Goal: Task Accomplishment & Management: Use online tool/utility

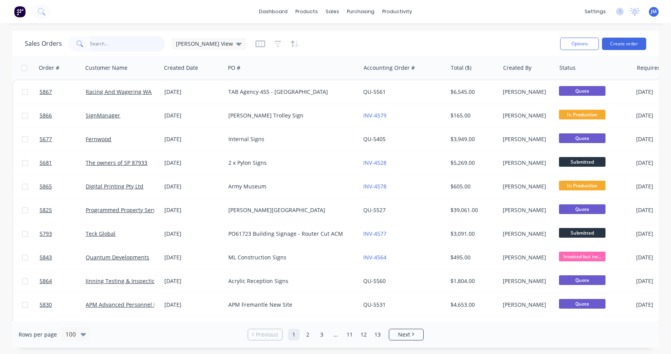
click at [134, 50] on input "text" at bounding box center [128, 44] width 76 height 16
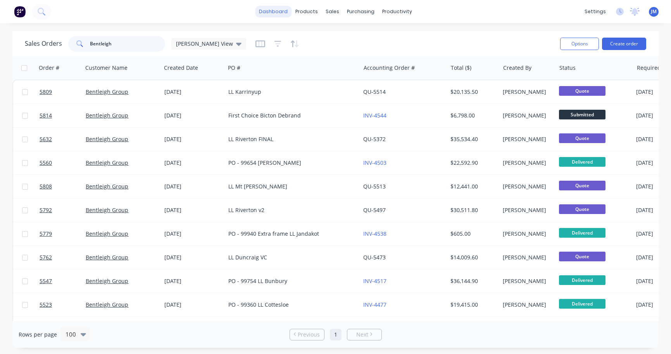
type input "Bentleigh"
click at [275, 10] on link "dashboard" at bounding box center [273, 12] width 36 height 12
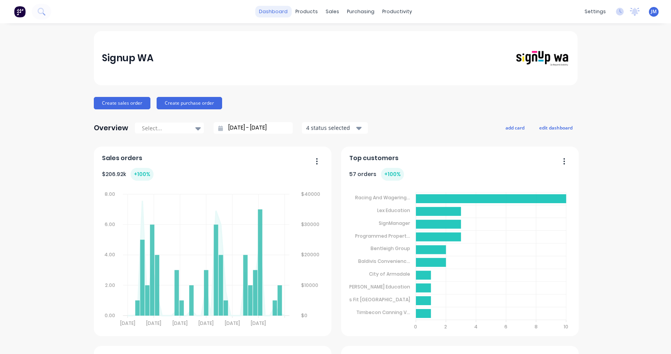
click at [270, 10] on link "dashboard" at bounding box center [273, 12] width 36 height 12
click at [272, 15] on link "dashboard" at bounding box center [273, 12] width 36 height 12
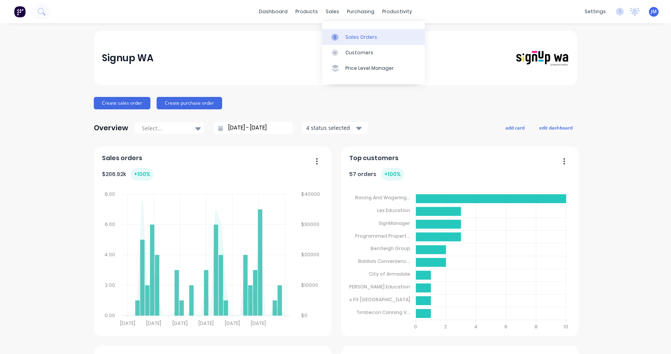
click at [354, 36] on div "Sales Orders" at bounding box center [362, 37] width 32 height 7
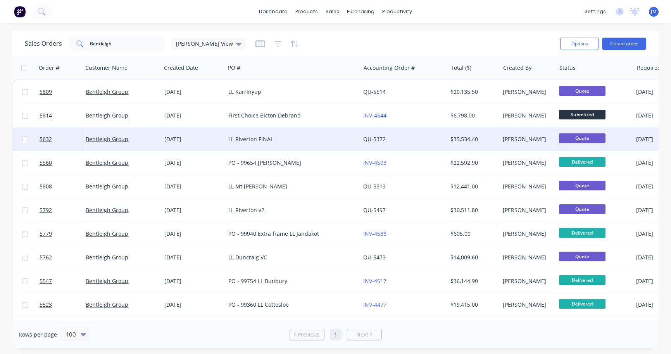
click at [260, 141] on div "LL Riverton FINAL" at bounding box center [289, 139] width 123 height 8
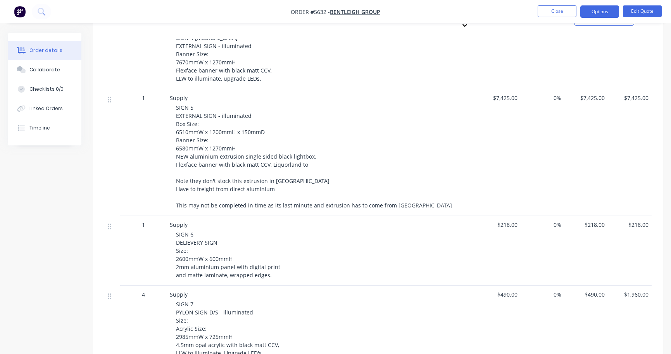
scroll to position [474, 0]
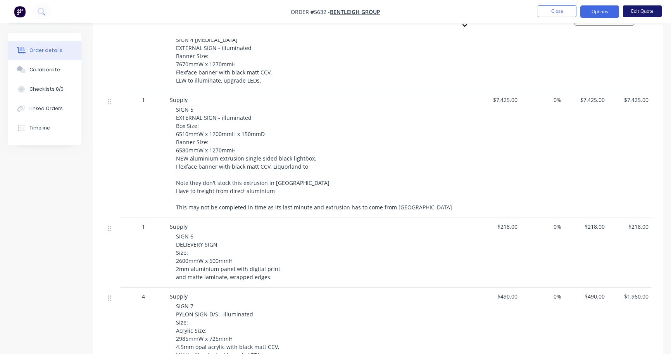
click at [653, 15] on button "Edit Quote" at bounding box center [642, 11] width 39 height 12
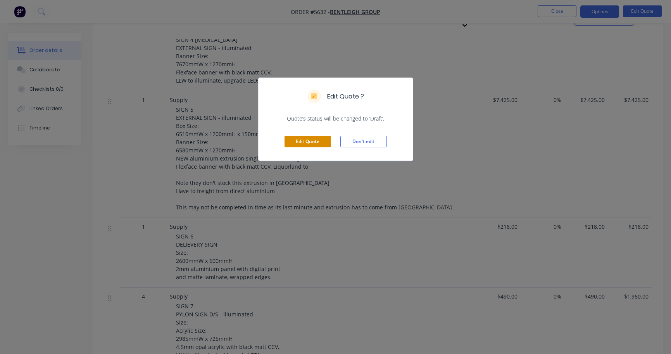
click at [304, 144] on button "Edit Quote" at bounding box center [308, 142] width 47 height 12
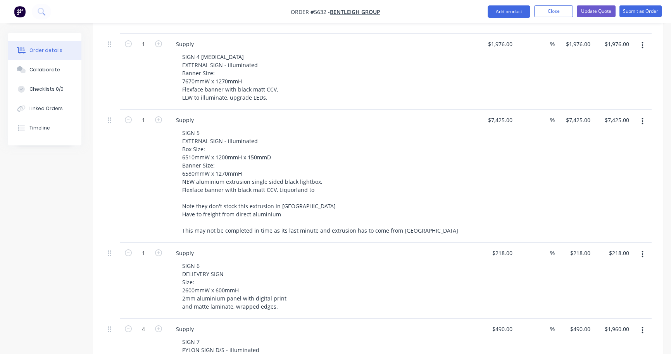
scroll to position [483, 0]
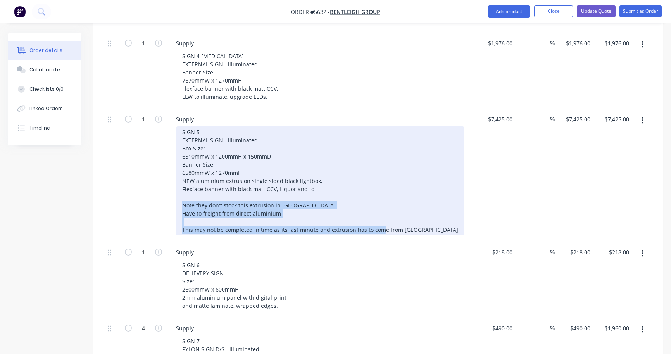
drag, startPoint x: 420, startPoint y: 220, endPoint x: 180, endPoint y: 198, distance: 241.5
click at [180, 198] on div "SIGN 5 EXTERNAL SIGN - illuminated Box Size: 6510mmW x 1200mmH x 150mmD Banner …" at bounding box center [320, 180] width 289 height 109
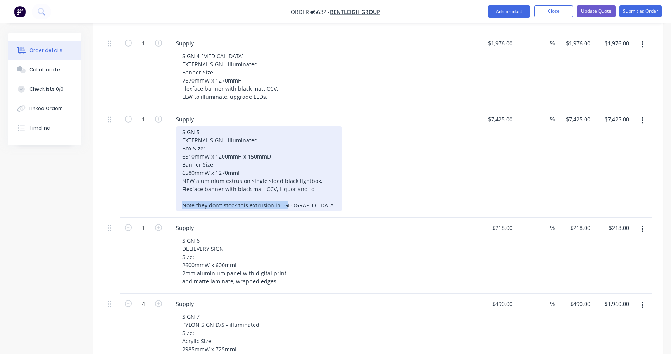
drag, startPoint x: 288, startPoint y: 195, endPoint x: 178, endPoint y: 193, distance: 110.2
click at [178, 193] on div "SIGN 5 EXTERNAL SIGN - illuminated Box Size: 6510mmW x 1200mmH x 150mmD Banner …" at bounding box center [259, 168] width 166 height 85
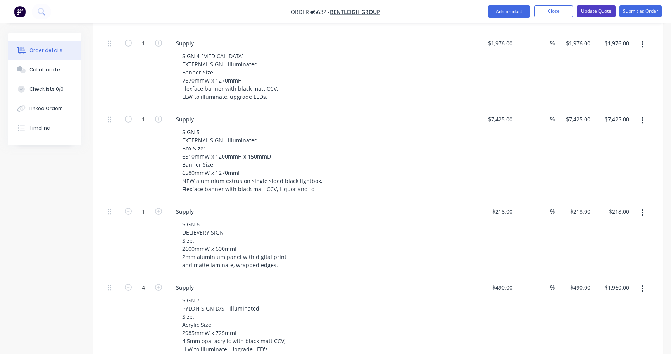
click at [602, 10] on button "Update Quote" at bounding box center [596, 11] width 39 height 12
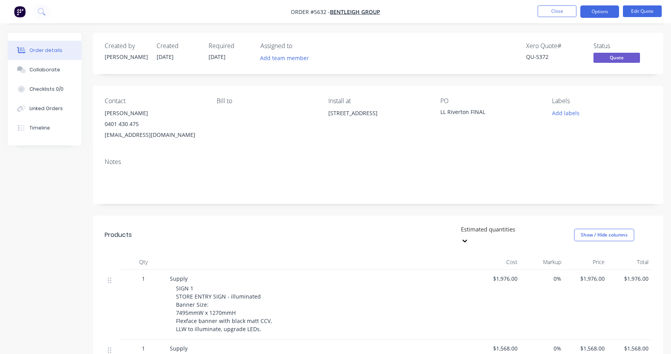
click at [598, 14] on button "Options" at bounding box center [600, 11] width 39 height 12
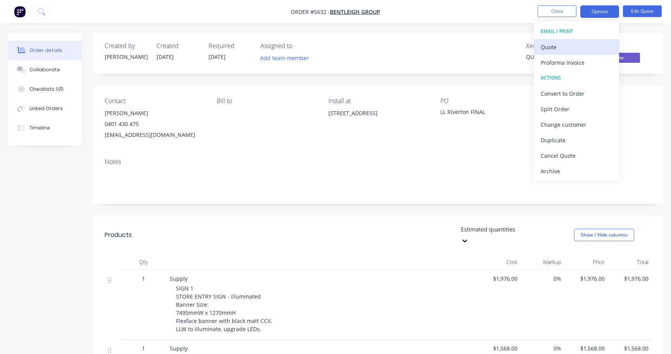
click at [586, 47] on div "Quote" at bounding box center [576, 47] width 71 height 11
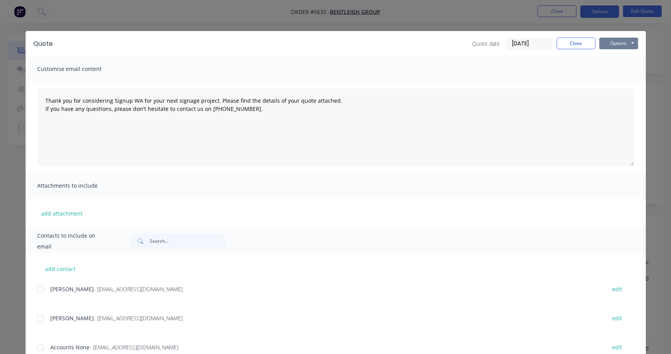
click at [614, 43] on button "Options" at bounding box center [619, 44] width 39 height 12
click at [616, 68] on button "Print" at bounding box center [625, 70] width 50 height 13
click at [580, 40] on button "Close" at bounding box center [576, 44] width 39 height 12
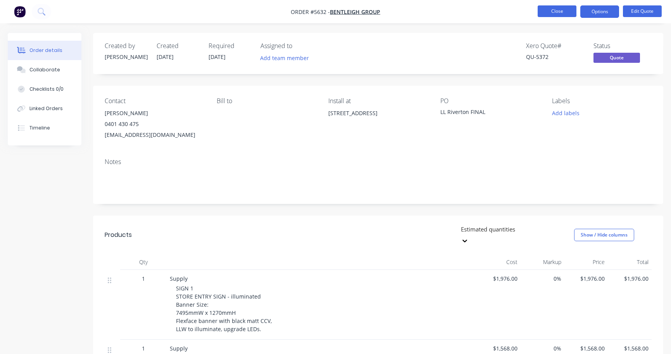
click at [561, 13] on button "Close" at bounding box center [557, 11] width 39 height 12
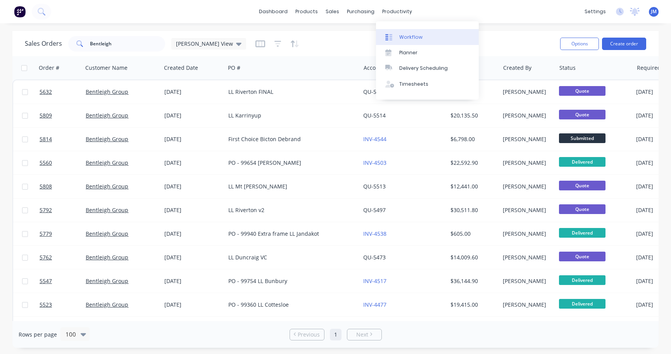
click at [419, 36] on div "Workflow" at bounding box center [411, 37] width 23 height 7
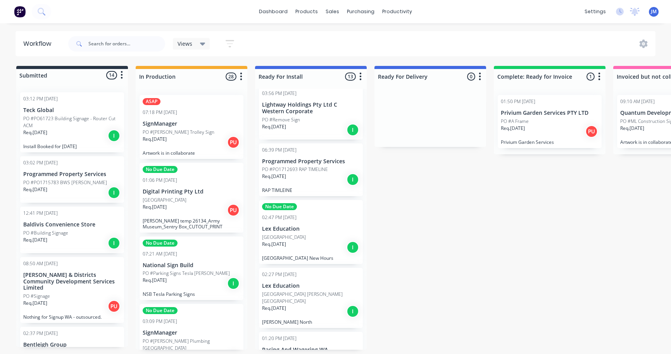
scroll to position [26, 0]
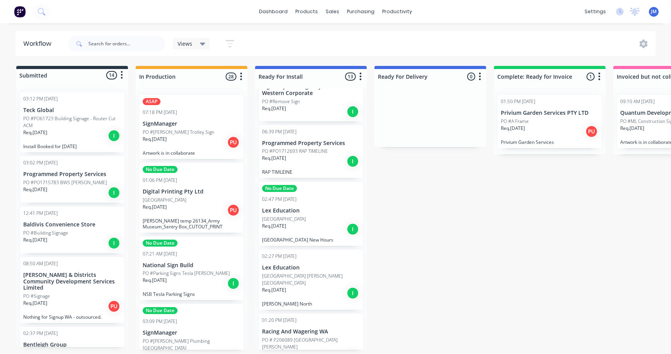
click at [325, 152] on p "PO #PO1712693 RAP TIMELINE" at bounding box center [295, 151] width 66 height 7
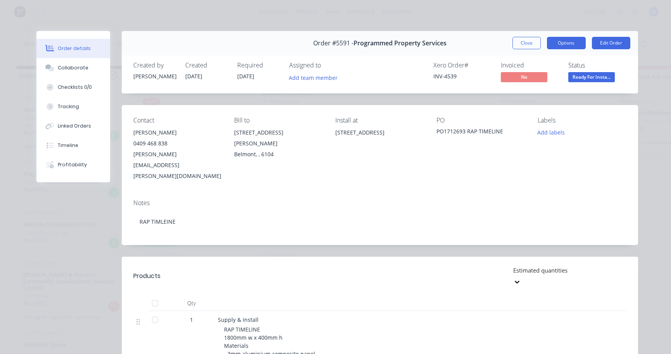
click at [565, 47] on button "Options" at bounding box center [566, 43] width 39 height 12
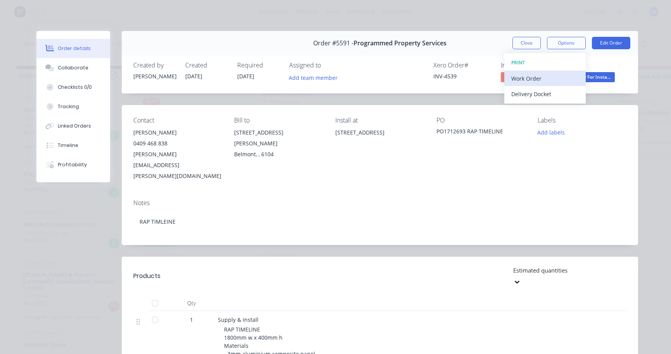
click at [561, 80] on div "Work Order" at bounding box center [545, 78] width 67 height 11
click at [555, 95] on div "Standard" at bounding box center [545, 93] width 67 height 11
click at [530, 41] on button "Close" at bounding box center [527, 43] width 28 height 12
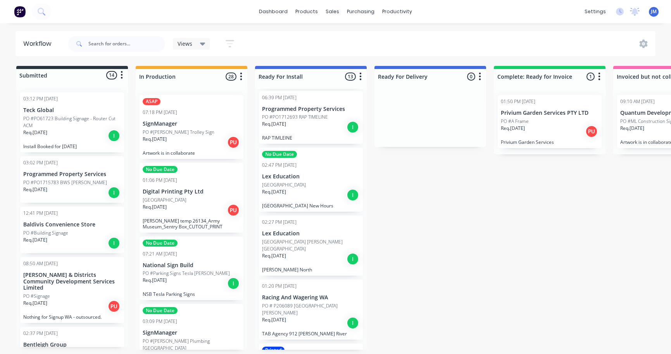
scroll to position [62, 0]
click at [308, 192] on div "Req. 18/09/25 I" at bounding box center [311, 193] width 98 height 13
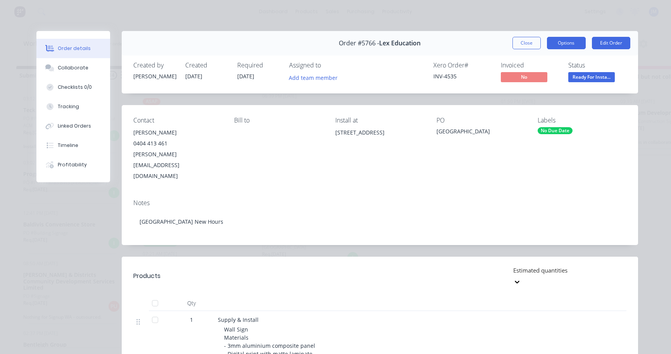
click at [582, 47] on button "Options" at bounding box center [566, 43] width 39 height 12
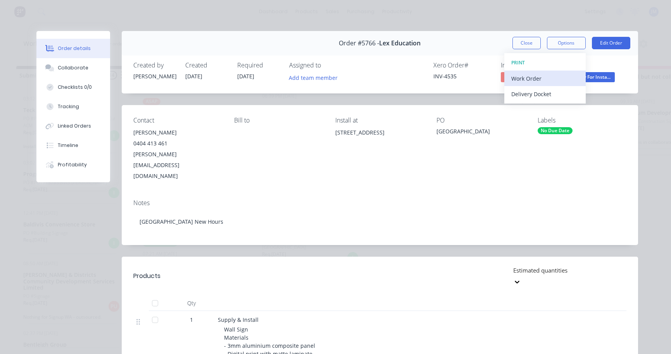
click at [578, 76] on div "Work Order" at bounding box center [545, 78] width 67 height 11
click at [574, 94] on div "Standard" at bounding box center [545, 93] width 67 height 11
click at [524, 45] on button "Close" at bounding box center [527, 43] width 28 height 12
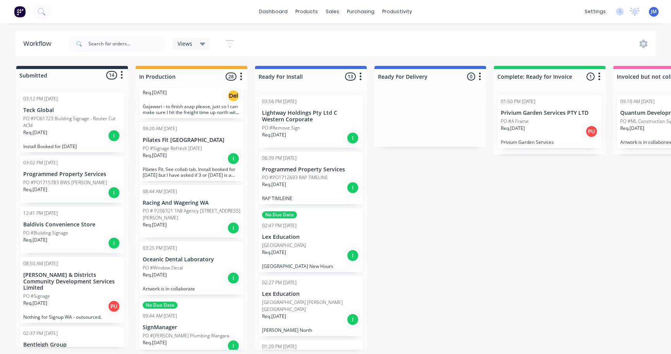
scroll to position [394, 0]
click at [195, 264] on div "PO #Window Decal" at bounding box center [192, 267] width 98 height 7
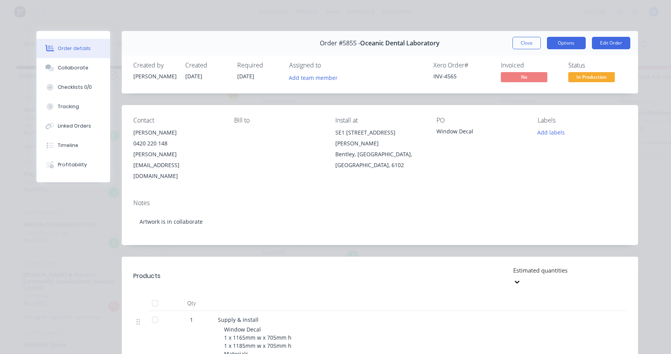
click at [572, 42] on button "Options" at bounding box center [566, 43] width 39 height 12
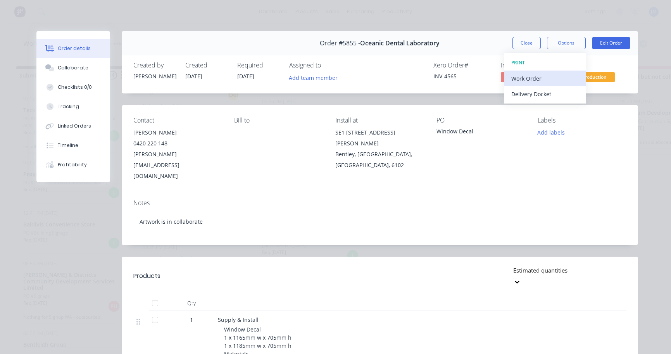
click at [566, 83] on div "Work Order" at bounding box center [545, 78] width 67 height 11
click at [563, 95] on div "Standard" at bounding box center [545, 93] width 67 height 11
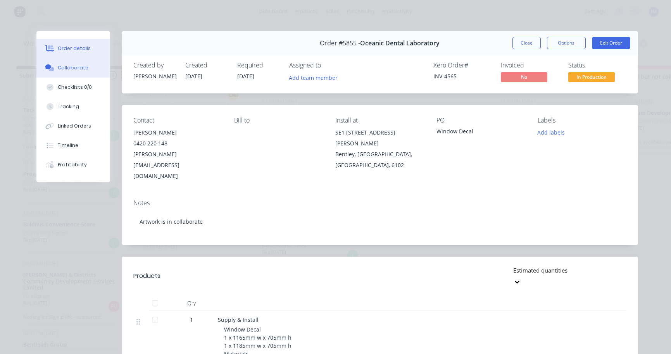
click at [59, 69] on div "Collaborate" at bounding box center [73, 67] width 31 height 7
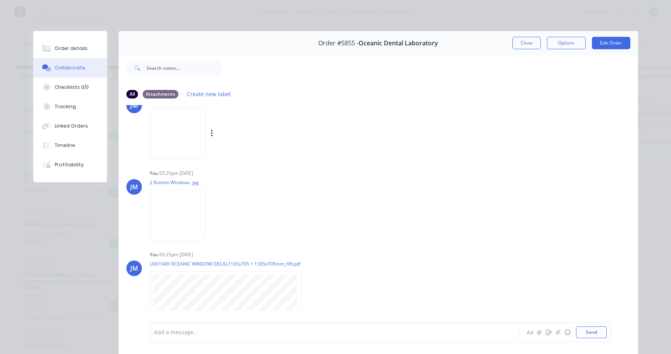
scroll to position [39, 0]
click at [187, 206] on img at bounding box center [178, 210] width 56 height 51
click at [214, 130] on button "button" at bounding box center [212, 129] width 3 height 11
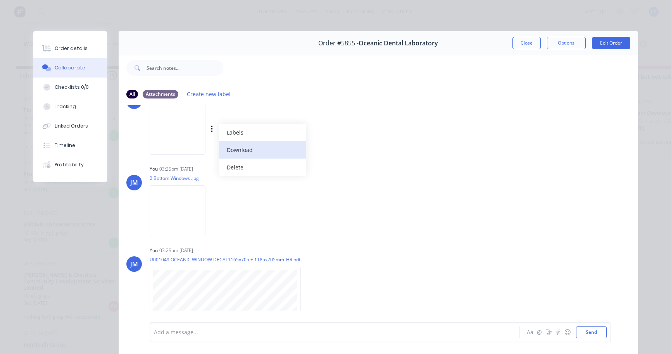
click at [249, 151] on button "Download" at bounding box center [262, 149] width 87 height 17
click at [213, 214] on icon "button" at bounding box center [212, 210] width 2 height 7
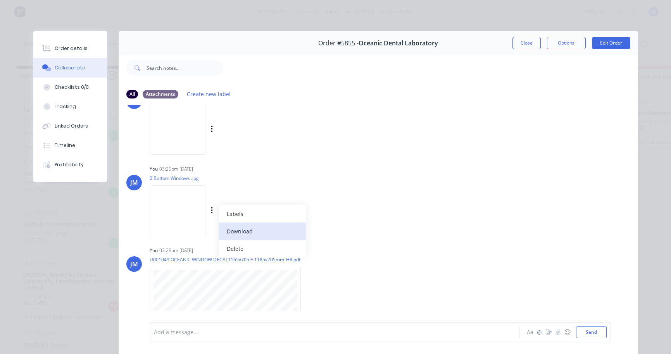
click at [262, 229] on button "Download" at bounding box center [262, 231] width 87 height 17
click at [308, 297] on icon "button" at bounding box center [307, 292] width 2 height 9
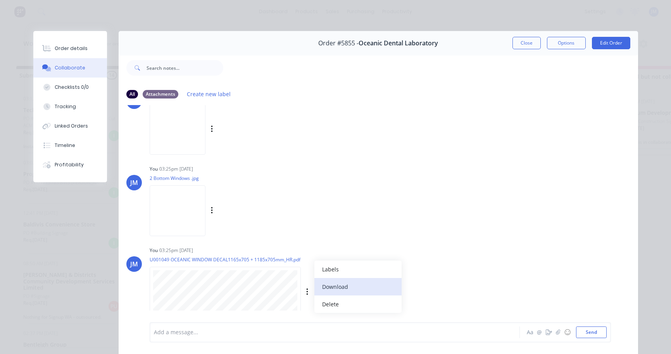
click at [326, 296] on button "Download" at bounding box center [358, 286] width 87 height 17
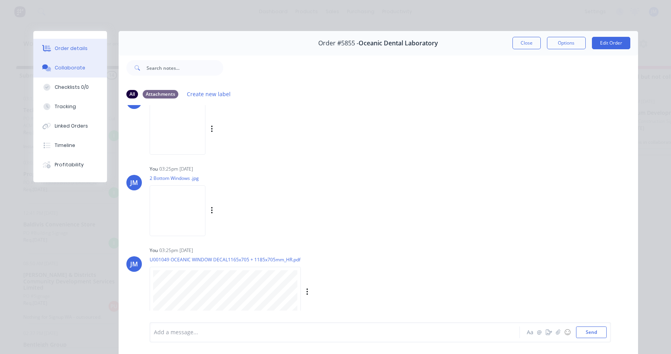
click at [83, 51] on div "Order details" at bounding box center [71, 48] width 33 height 7
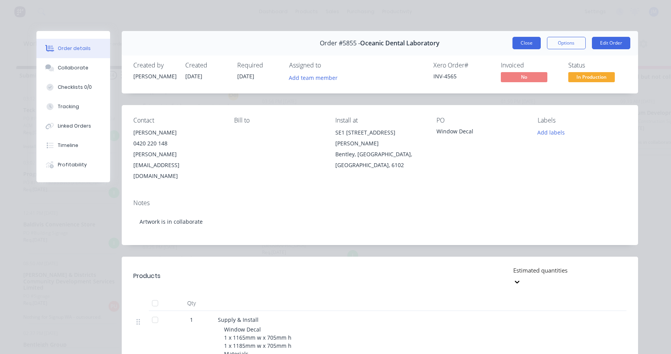
click at [525, 44] on button "Close" at bounding box center [527, 43] width 28 height 12
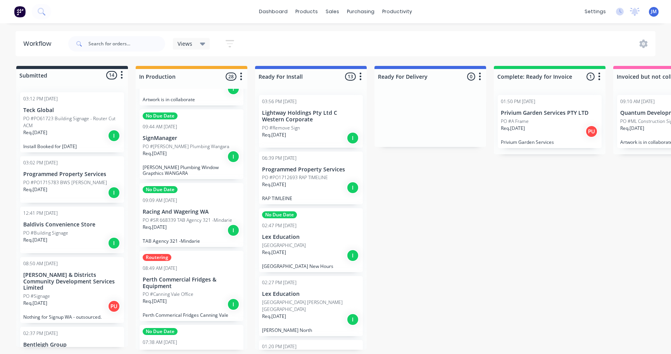
scroll to position [583, 0]
click at [186, 216] on p "PO #SR 668339 TAB Agency 321 -Mindarie" at bounding box center [188, 219] width 90 height 7
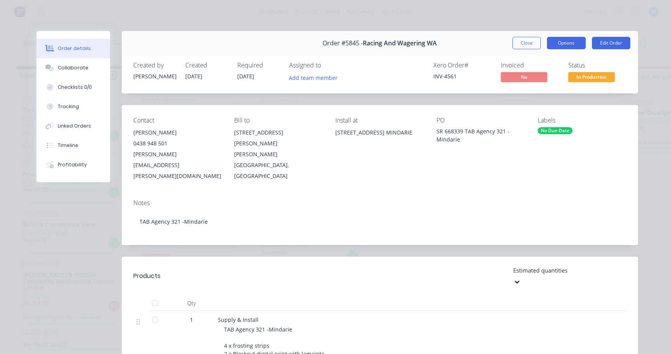
click at [567, 40] on button "Options" at bounding box center [566, 43] width 39 height 12
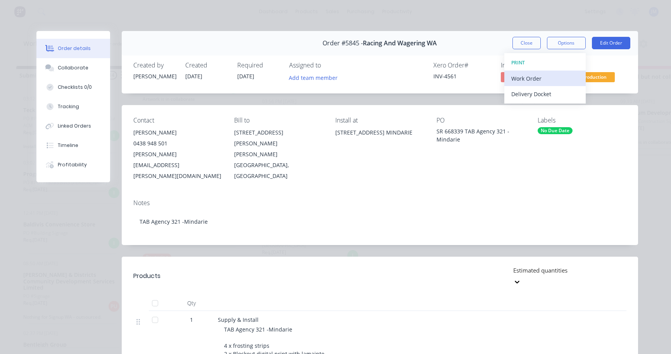
click at [553, 76] on div "Work Order" at bounding box center [545, 78] width 67 height 11
click at [546, 93] on div "Standard" at bounding box center [545, 93] width 67 height 11
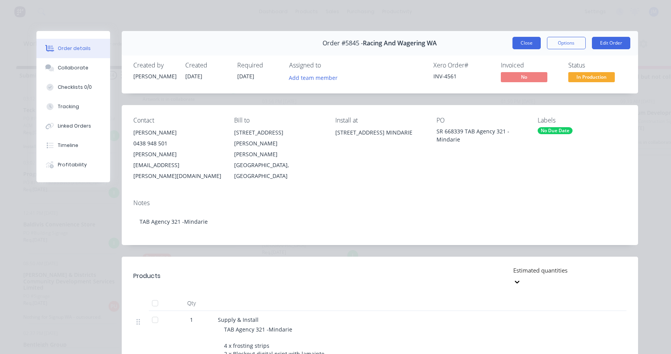
click at [525, 42] on button "Close" at bounding box center [527, 43] width 28 height 12
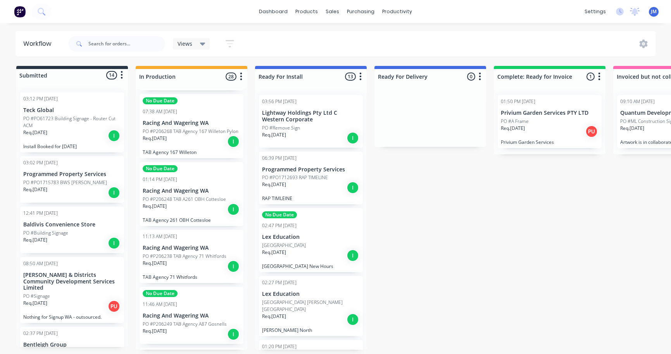
scroll to position [816, 0]
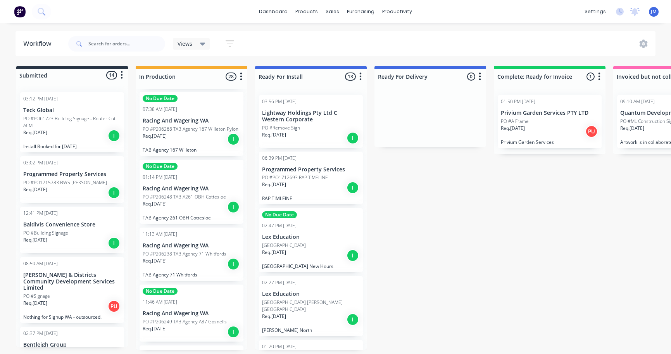
click at [205, 253] on div "11:13 AM 01/10/25 Racing And Wagering WA PO #P206238 TAB Agency 71 Whitfords Re…" at bounding box center [192, 254] width 104 height 53
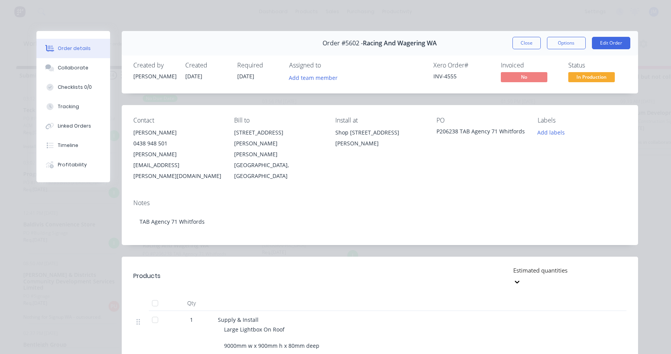
scroll to position [0, 0]
click at [526, 39] on button "Close" at bounding box center [527, 43] width 28 height 12
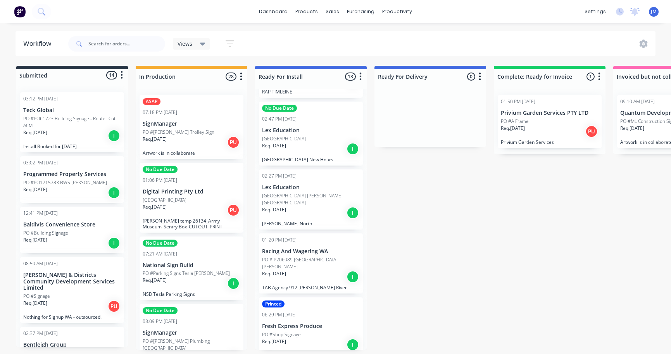
scroll to position [109, 0]
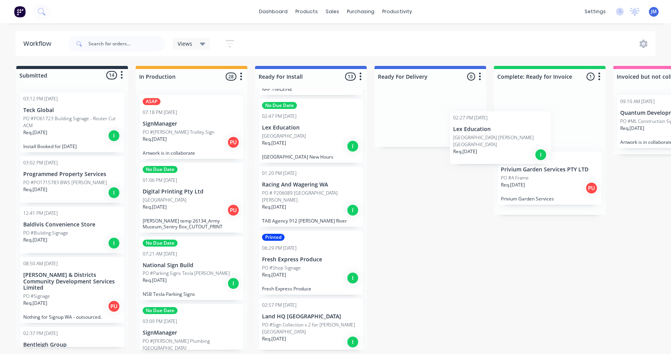
drag, startPoint x: 283, startPoint y: 203, endPoint x: 477, endPoint y: 147, distance: 202.3
click at [477, 147] on div "Submitted 14 Status colour #273444 hex #273444 Save Cancel Summaries Total orde…" at bounding box center [472, 208] width 956 height 284
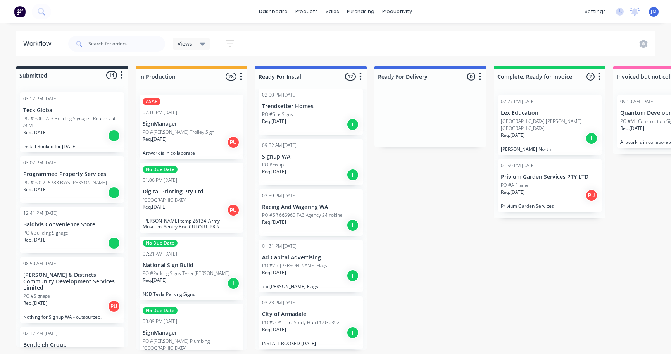
scroll to position [387, 0]
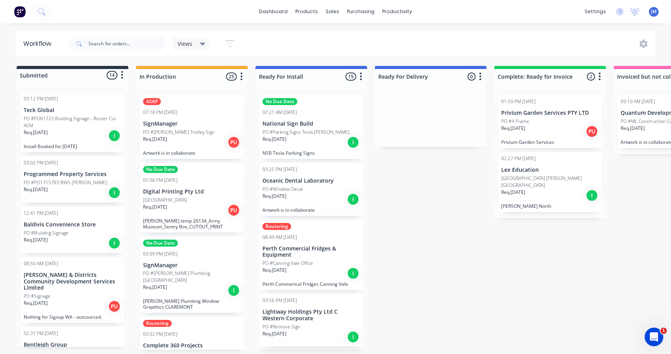
click at [312, 138] on div "Req. 30/09/25 I" at bounding box center [312, 142] width 98 height 13
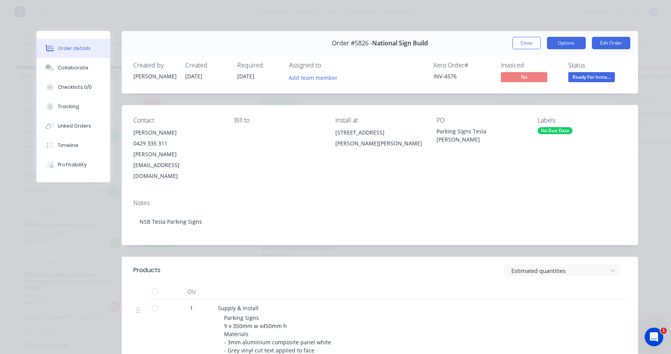
click at [566, 45] on button "Options" at bounding box center [566, 43] width 39 height 12
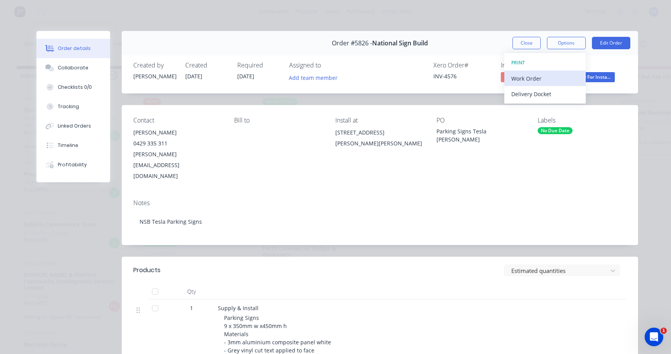
click at [569, 76] on div "Work Order" at bounding box center [545, 78] width 67 height 11
click at [569, 94] on div "Standard" at bounding box center [545, 93] width 67 height 11
